Goal: Task Accomplishment & Management: Manage account settings

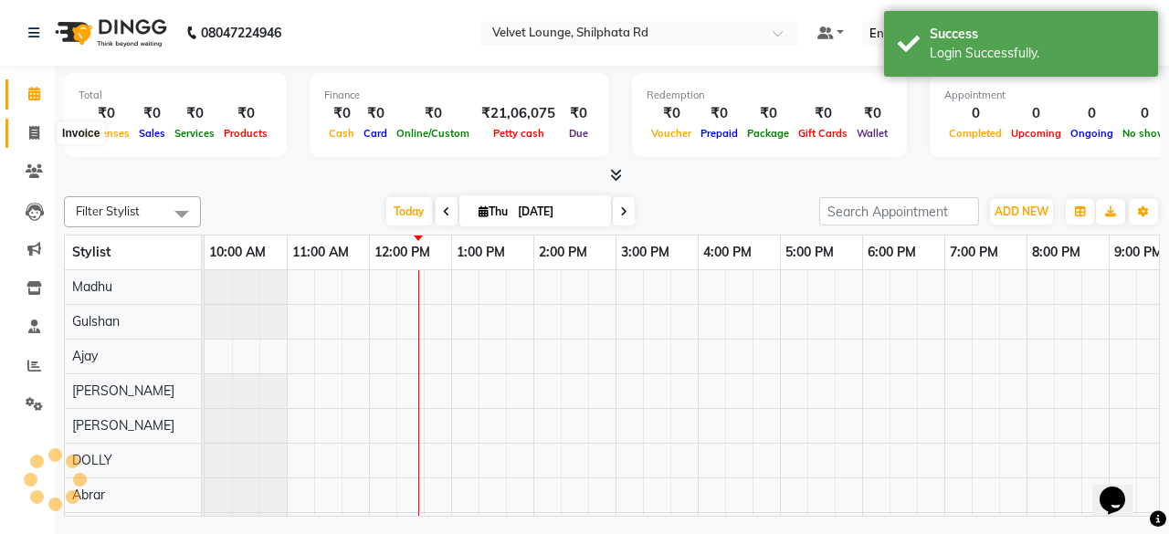
click at [24, 137] on span at bounding box center [34, 133] width 32 height 21
select select "service"
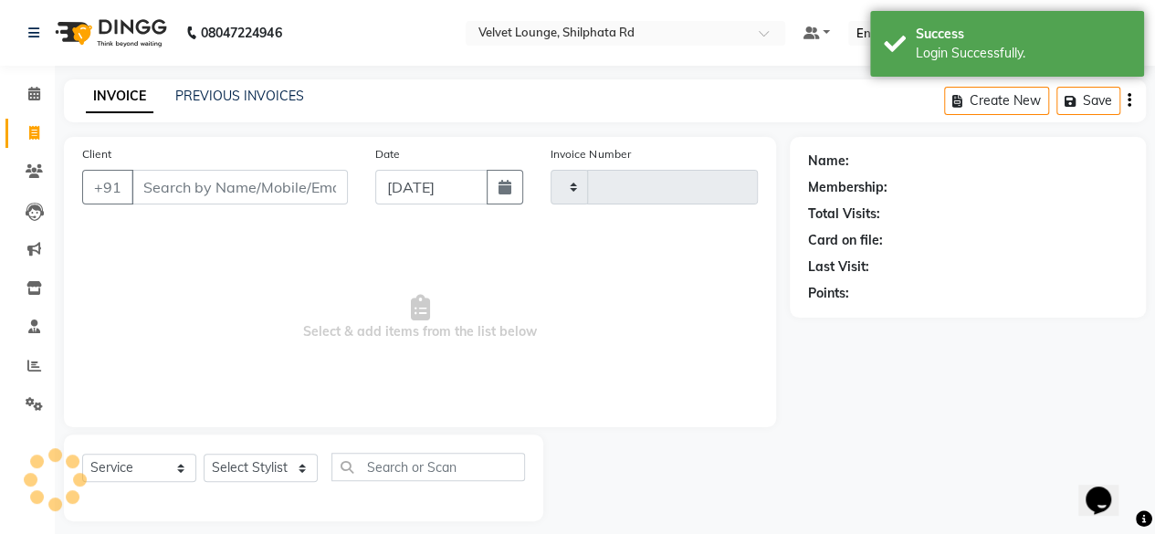
type input "1914"
select select "122"
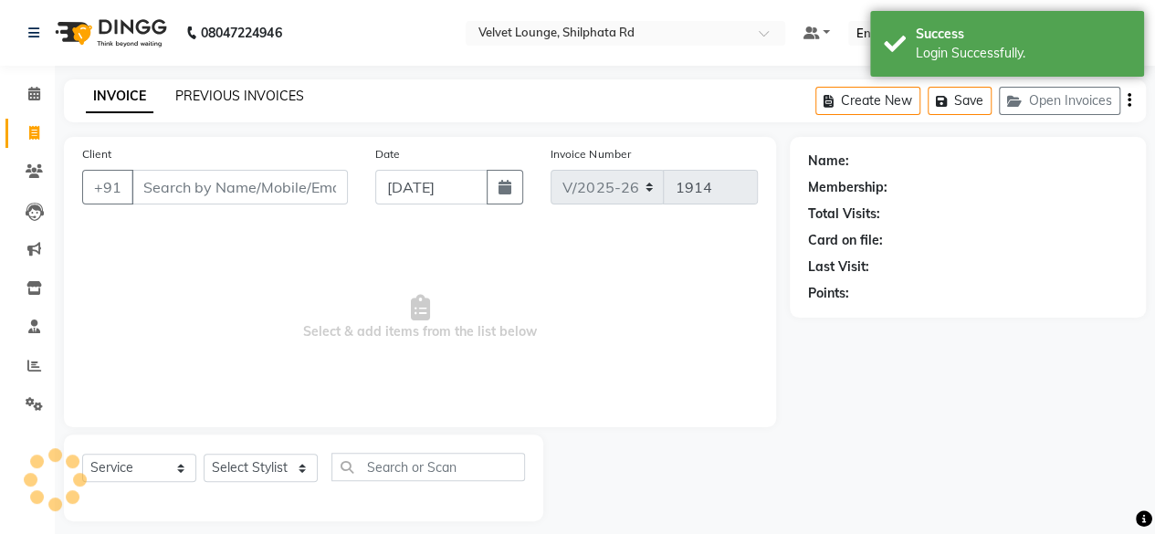
click at [265, 99] on link "PREVIOUS INVOICES" at bounding box center [239, 96] width 129 height 16
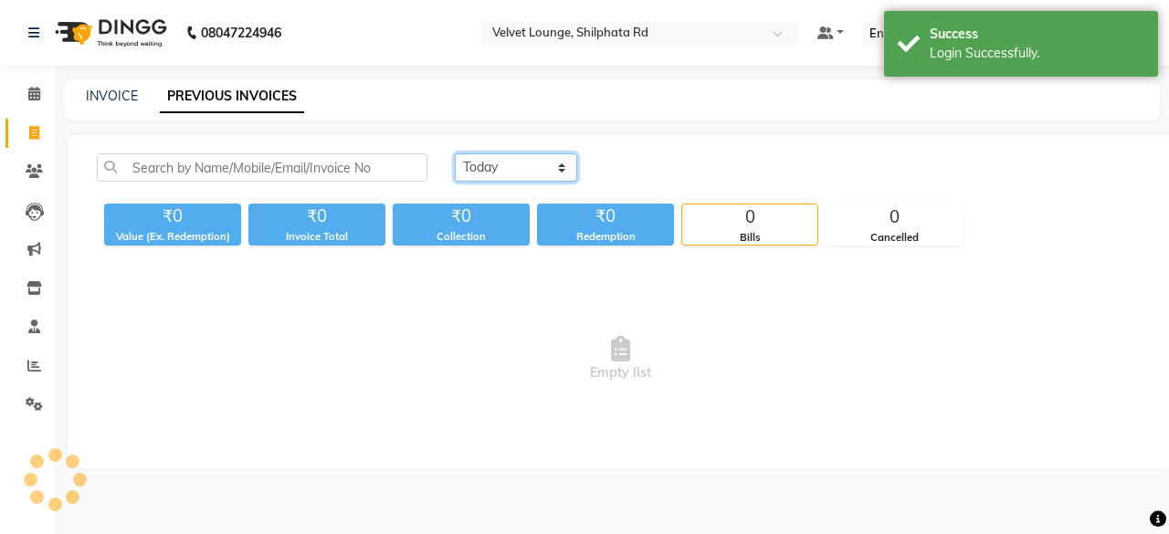
click at [489, 171] on select "[DATE] [DATE] Custom Range" at bounding box center [516, 167] width 122 height 28
click at [455, 153] on select "[DATE] [DATE] Custom Range" at bounding box center [516, 167] width 122 height 28
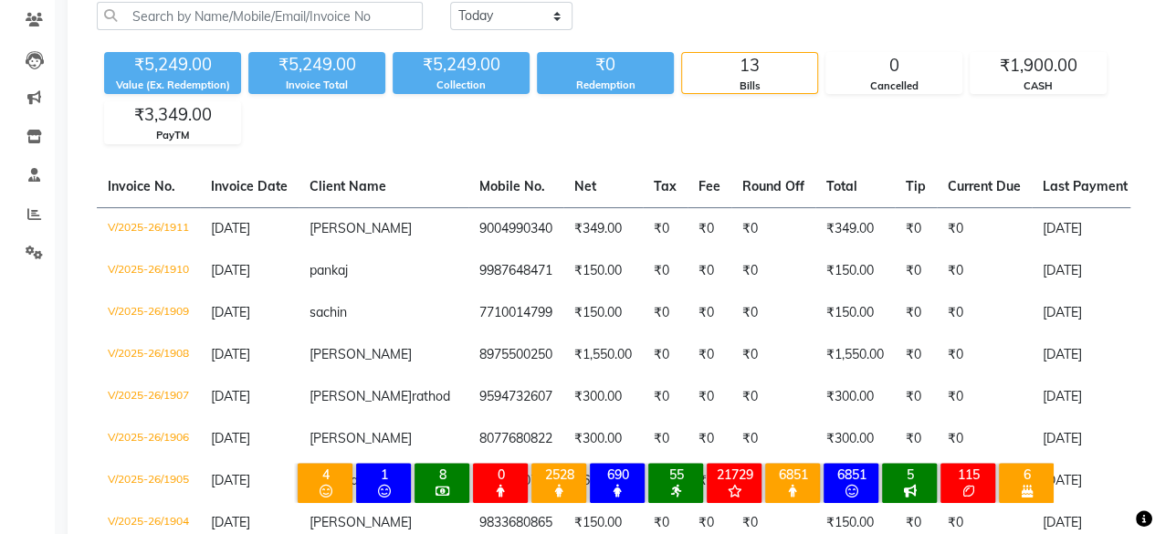
scroll to position [115, 0]
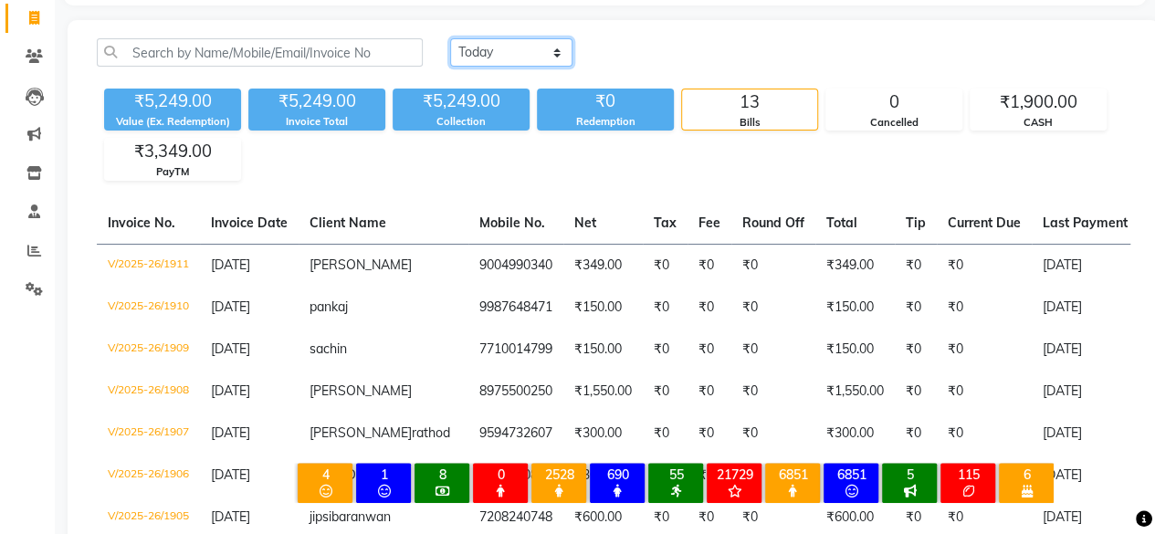
click at [504, 58] on select "[DATE] [DATE] Custom Range" at bounding box center [511, 52] width 122 height 28
select select "range"
click at [450, 38] on select "[DATE] [DATE] Custom Range" at bounding box center [511, 52] width 122 height 28
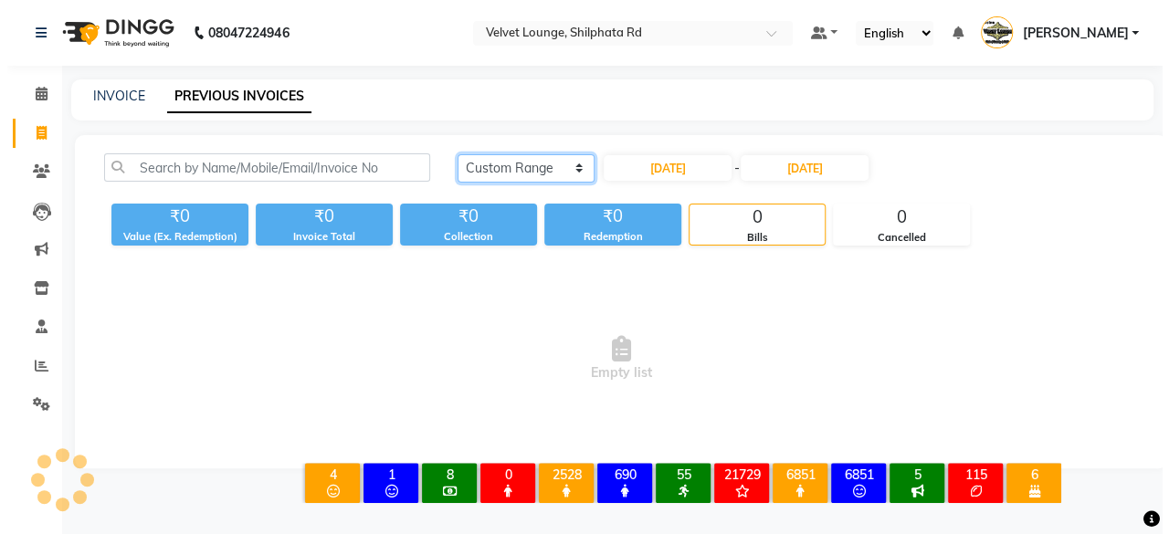
scroll to position [0, 0]
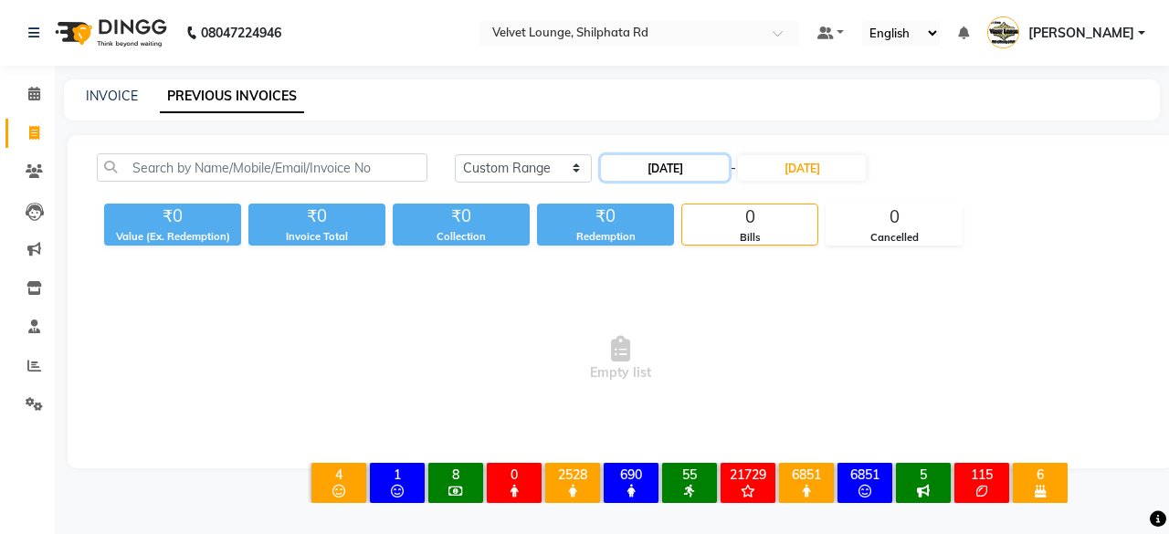
click at [677, 162] on input "[DATE]" at bounding box center [665, 168] width 128 height 26
select select "9"
select select "2025"
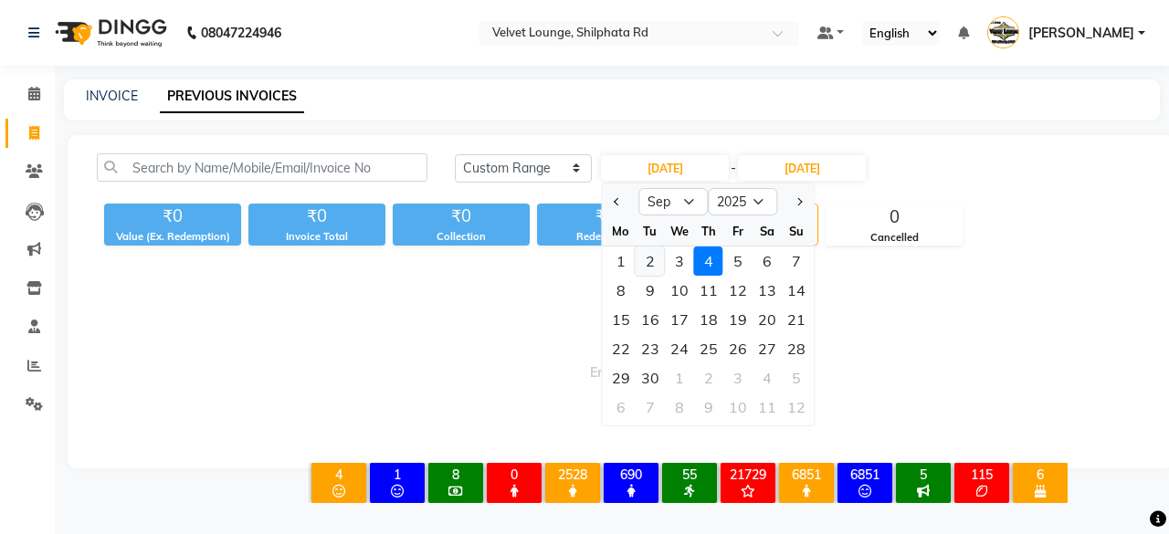
click at [640, 251] on div "2" at bounding box center [650, 261] width 29 height 29
type input "[DATE]"
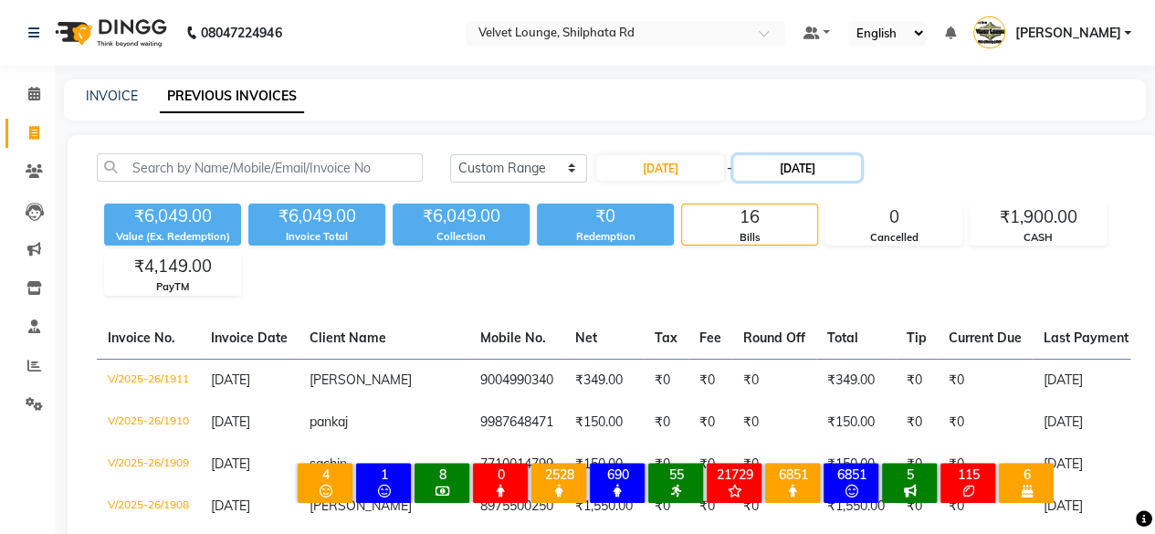
click at [751, 170] on input "[DATE]" at bounding box center [797, 168] width 128 height 26
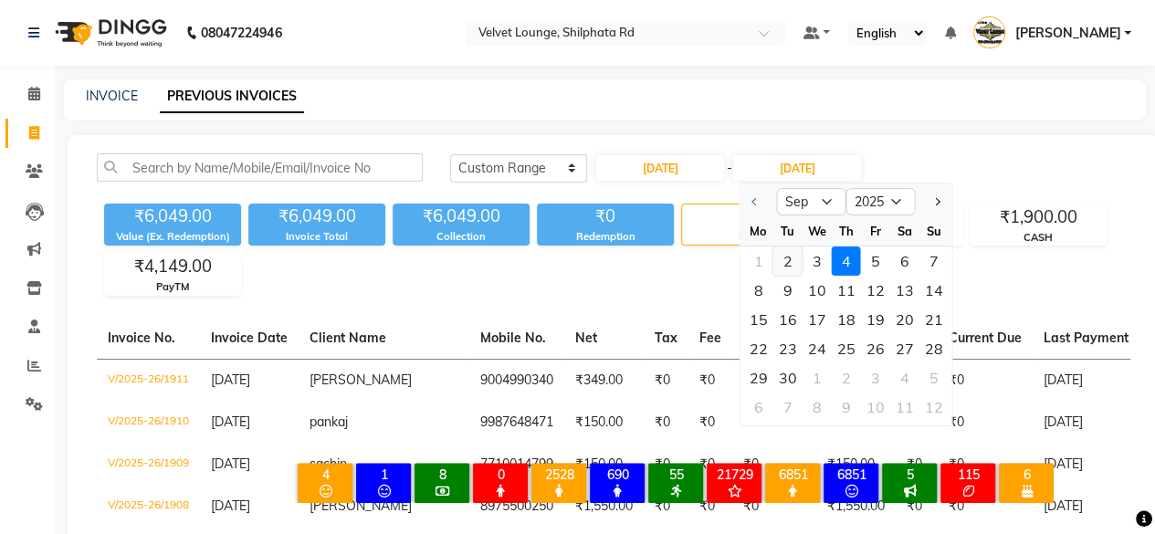
click at [788, 259] on div "2" at bounding box center [787, 261] width 29 height 29
type input "[DATE]"
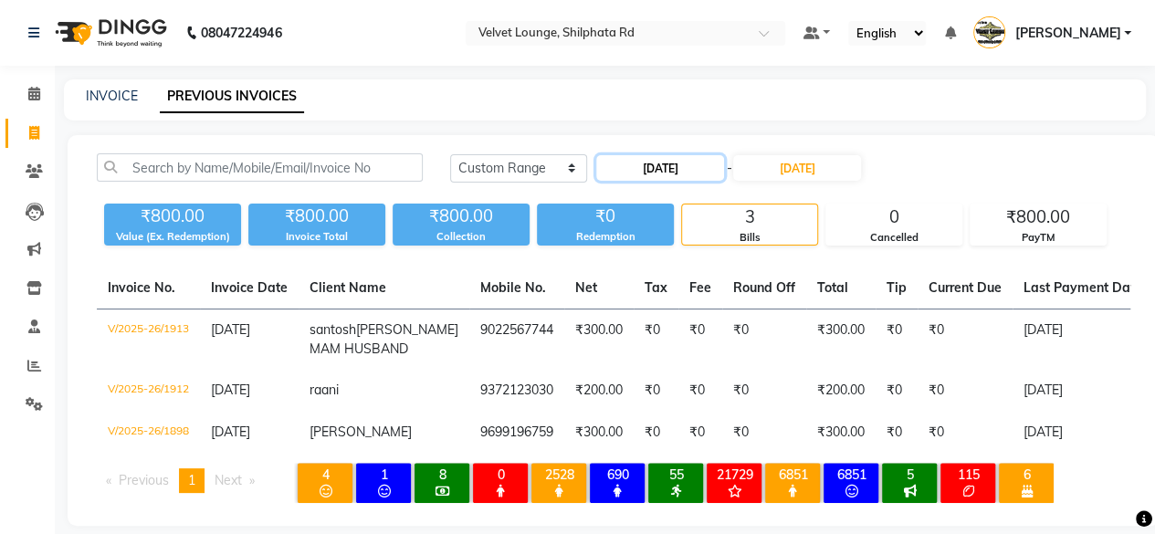
click at [632, 163] on input "[DATE]" at bounding box center [660, 168] width 128 height 26
select select "9"
select select "2025"
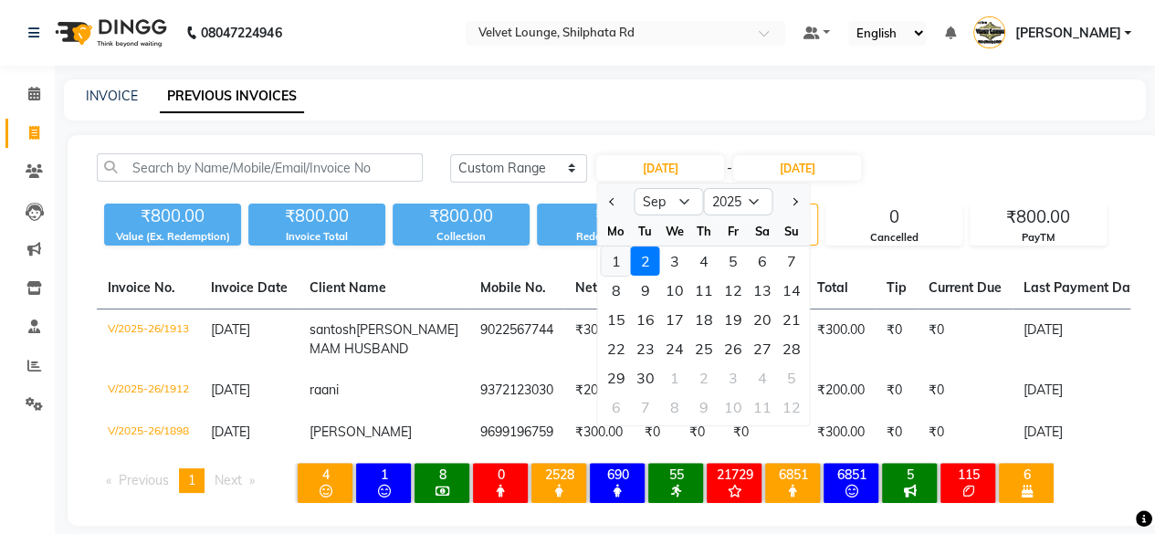
click at [614, 273] on div "1" at bounding box center [616, 261] width 29 height 29
type input "[DATE]"
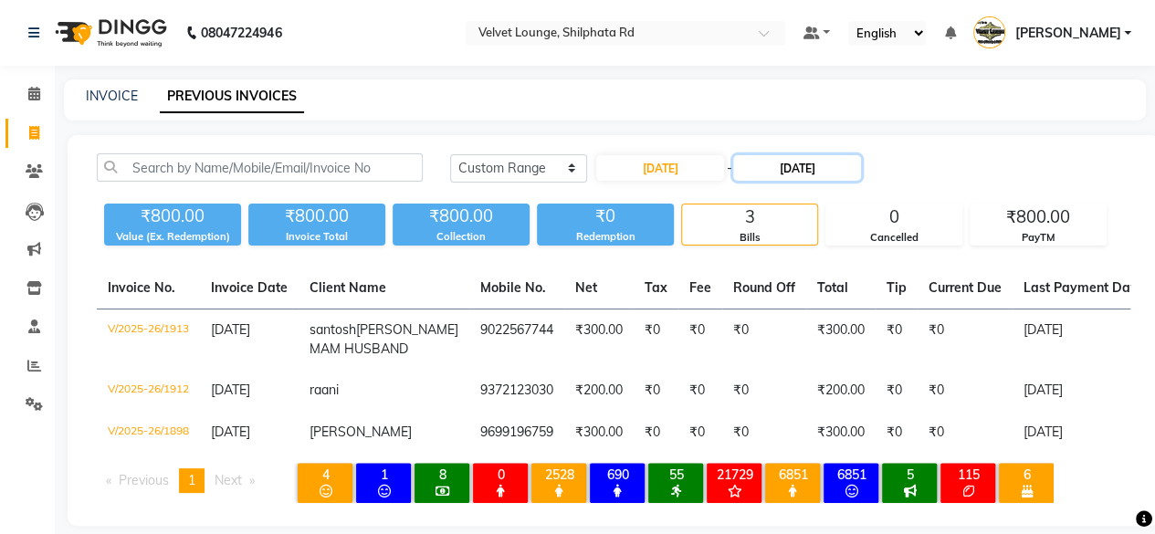
click at [756, 173] on input "[DATE]" at bounding box center [797, 168] width 128 height 26
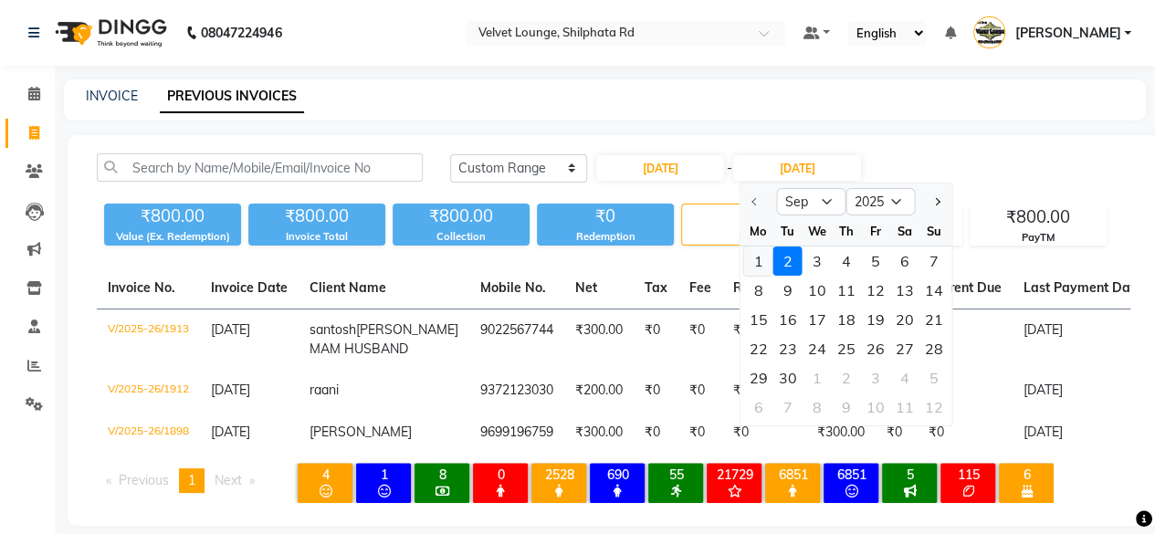
click at [762, 257] on div "1" at bounding box center [758, 261] width 29 height 29
type input "[DATE]"
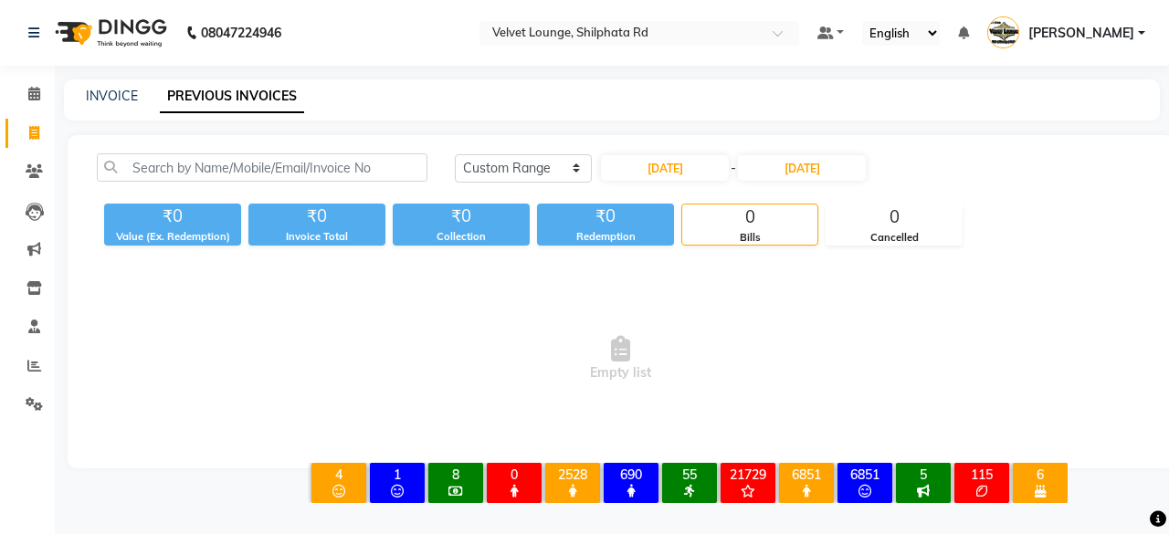
click at [1101, 26] on span "[PERSON_NAME]" at bounding box center [1081, 33] width 106 height 19
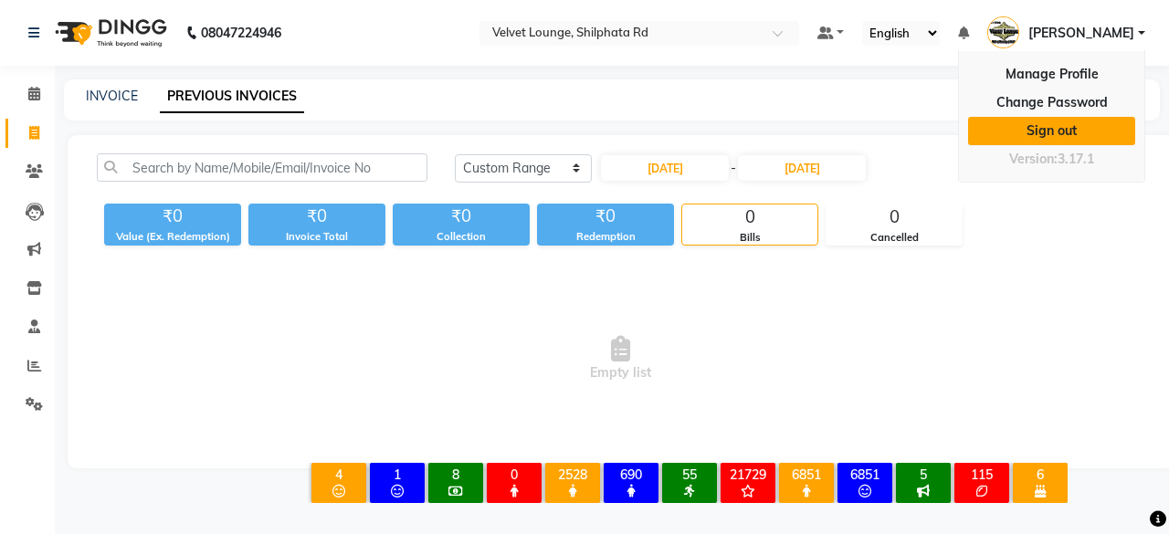
click at [1046, 138] on link "Sign out" at bounding box center [1051, 131] width 167 height 28
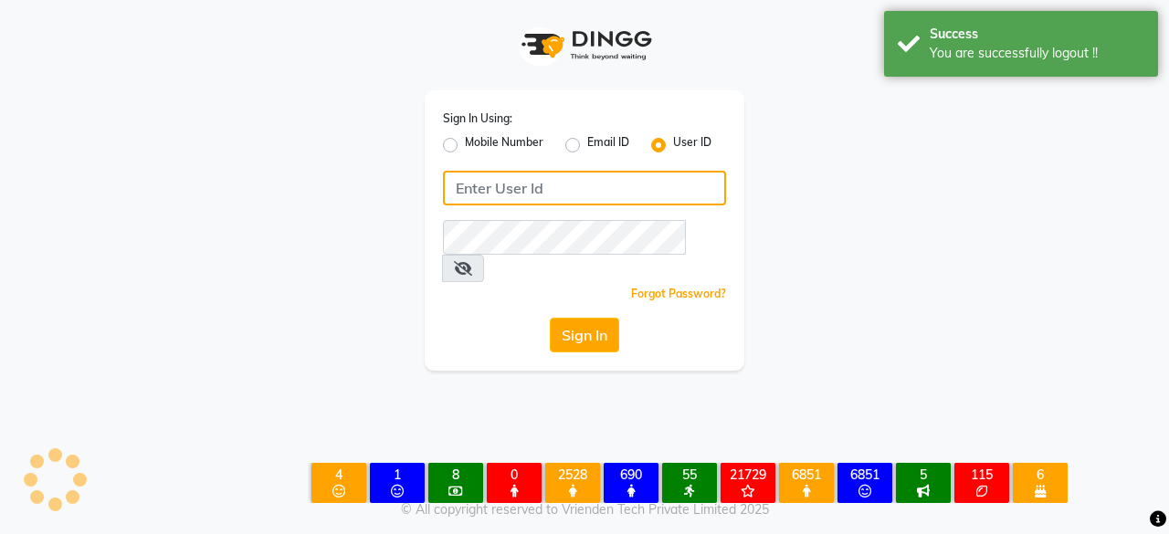
type input "7400009327"
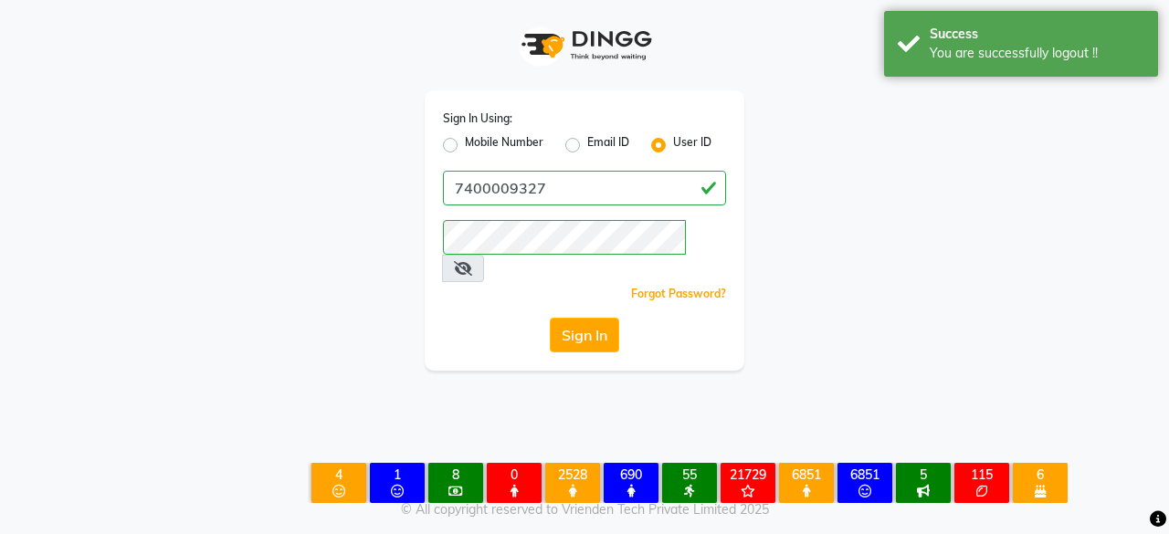
click at [465, 147] on label "Mobile Number" at bounding box center [504, 145] width 79 height 22
click at [465, 146] on input "Mobile Number" at bounding box center [471, 140] width 12 height 12
radio input "true"
radio input "false"
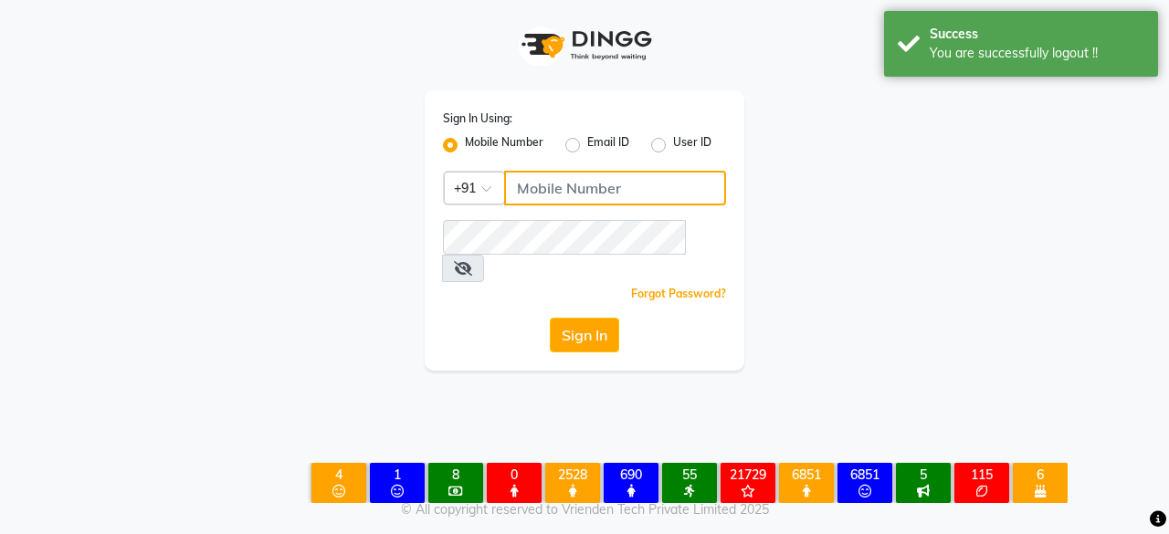
click at [568, 173] on input "Username" at bounding box center [615, 188] width 222 height 35
type input "7400009327"
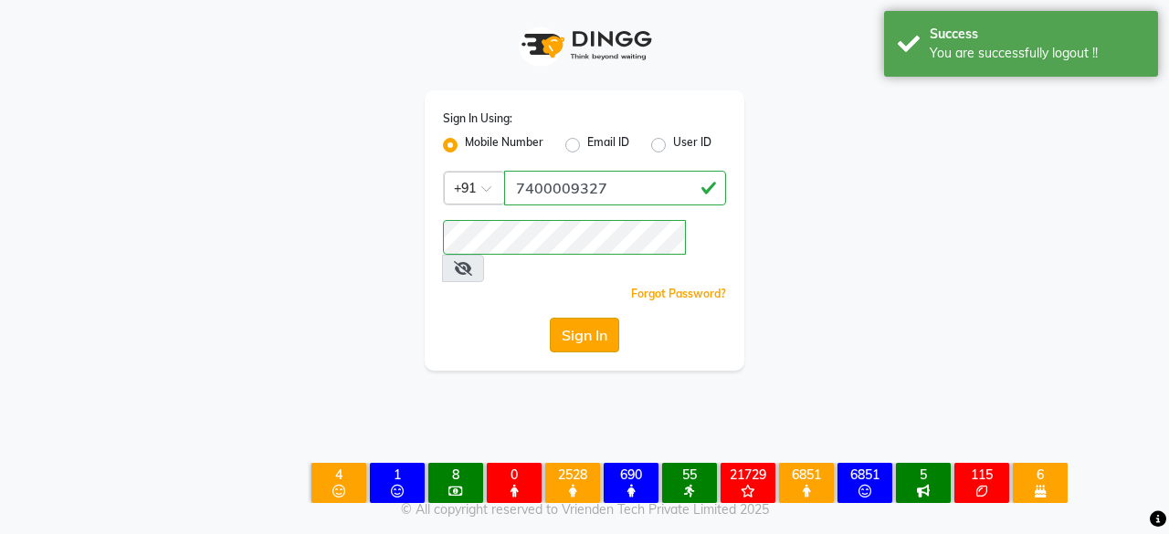
click at [604, 318] on button "Sign In" at bounding box center [584, 335] width 69 height 35
